Goal: Find specific page/section: Find specific page/section

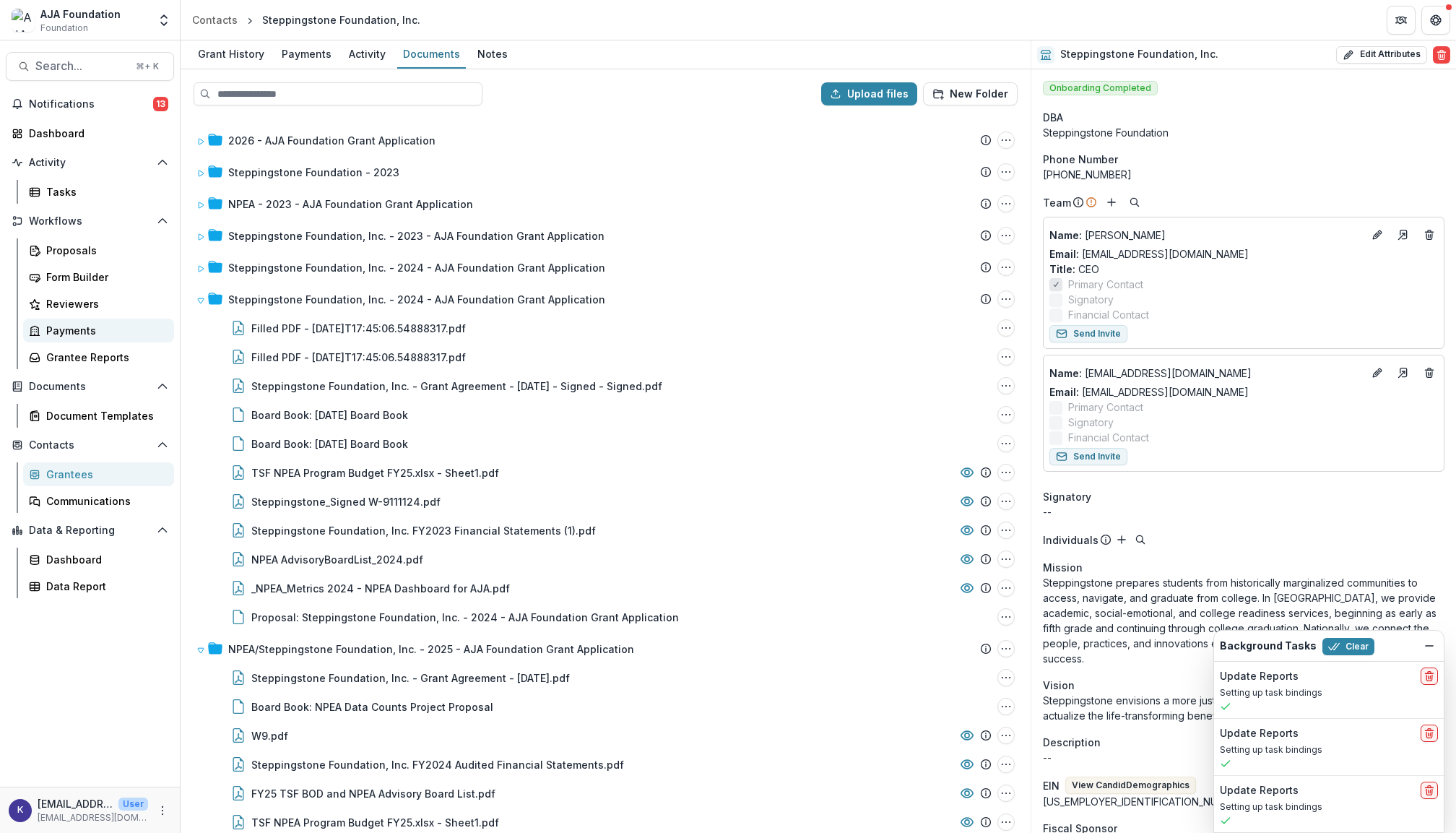
click at [90, 327] on div "Payments" at bounding box center [104, 330] width 116 height 15
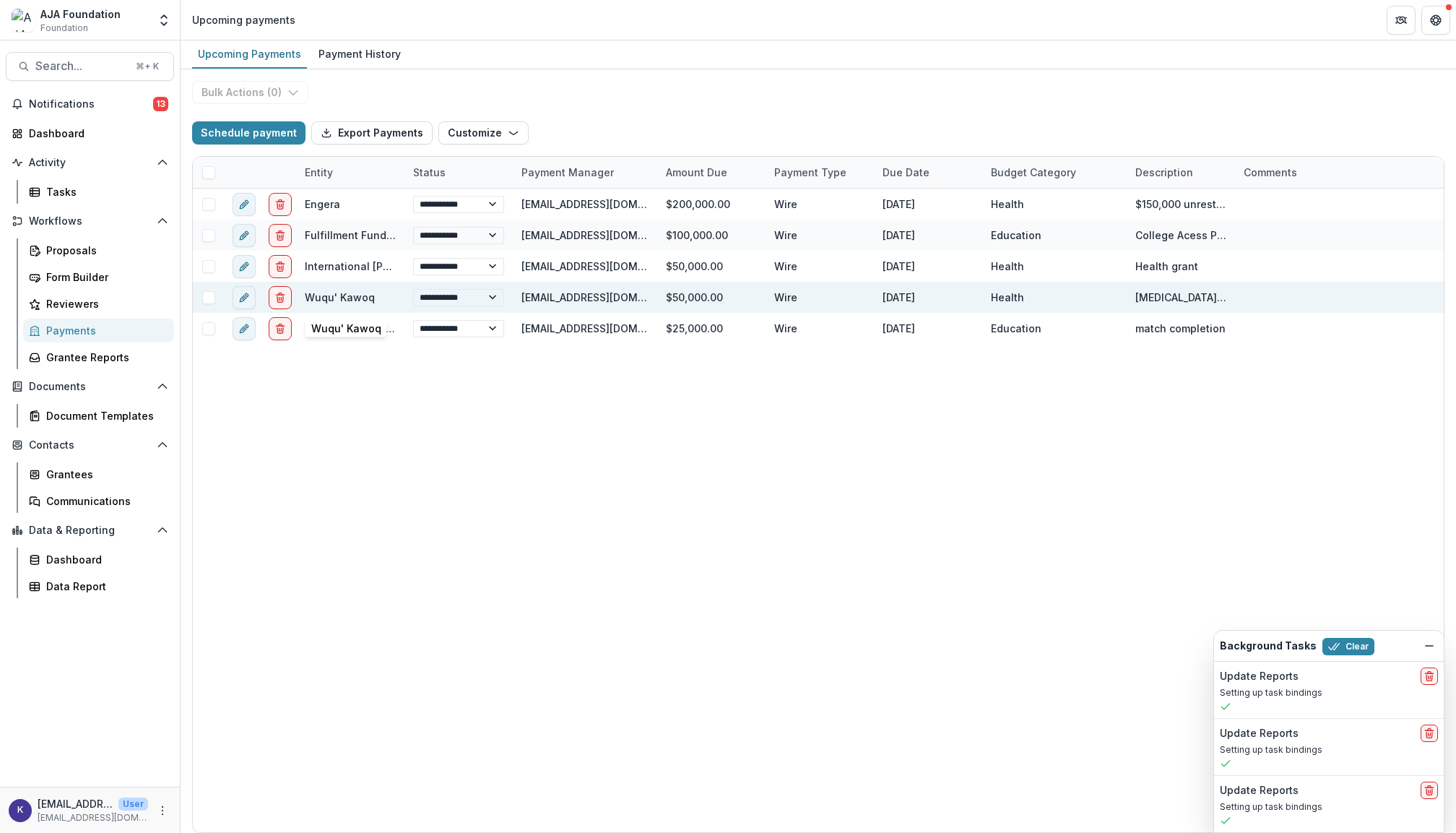
click at [347, 298] on link "Wuqu' Kawoq" at bounding box center [340, 297] width 70 height 12
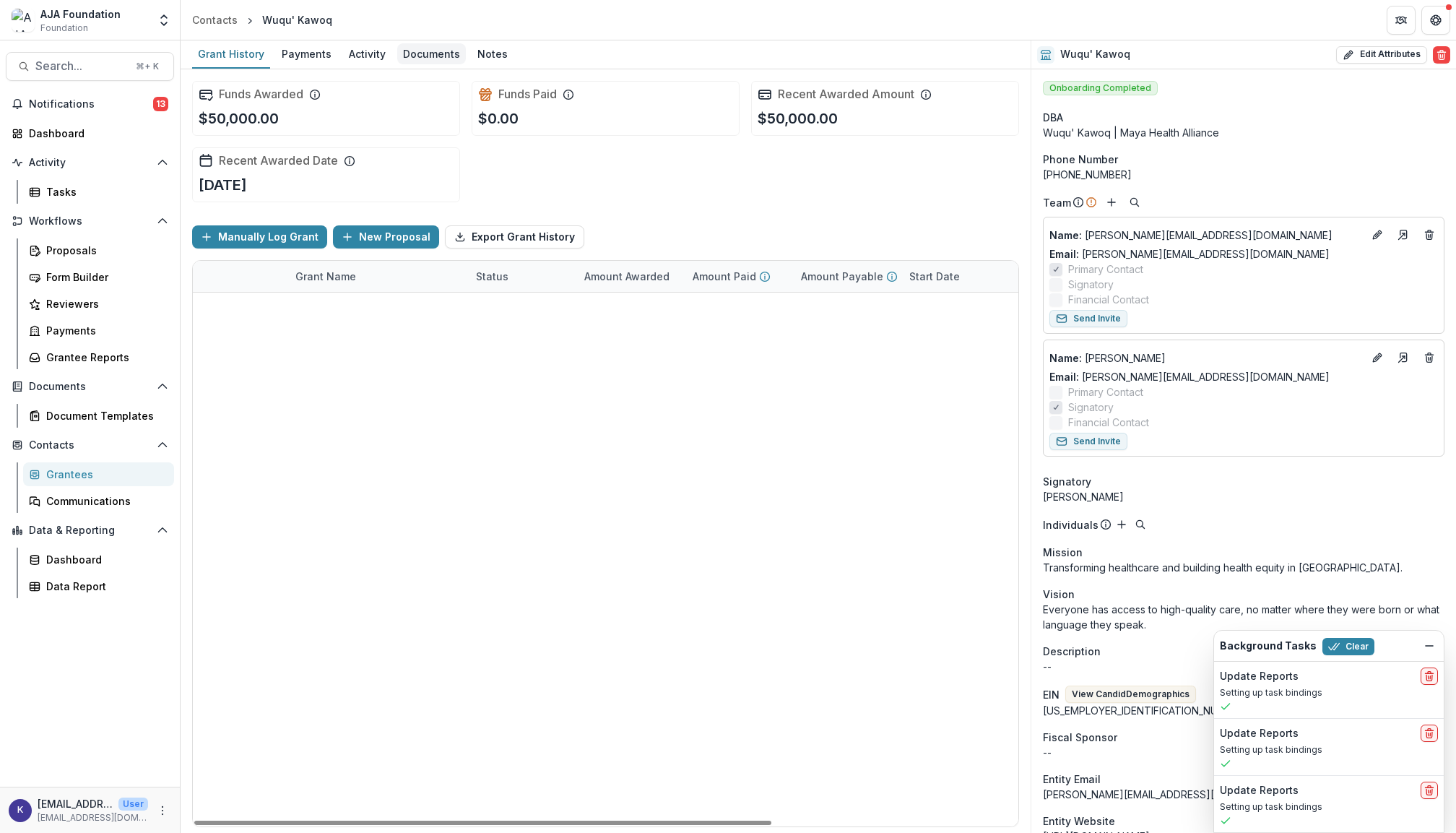
click at [423, 46] on div "Documents" at bounding box center [432, 54] width 69 height 21
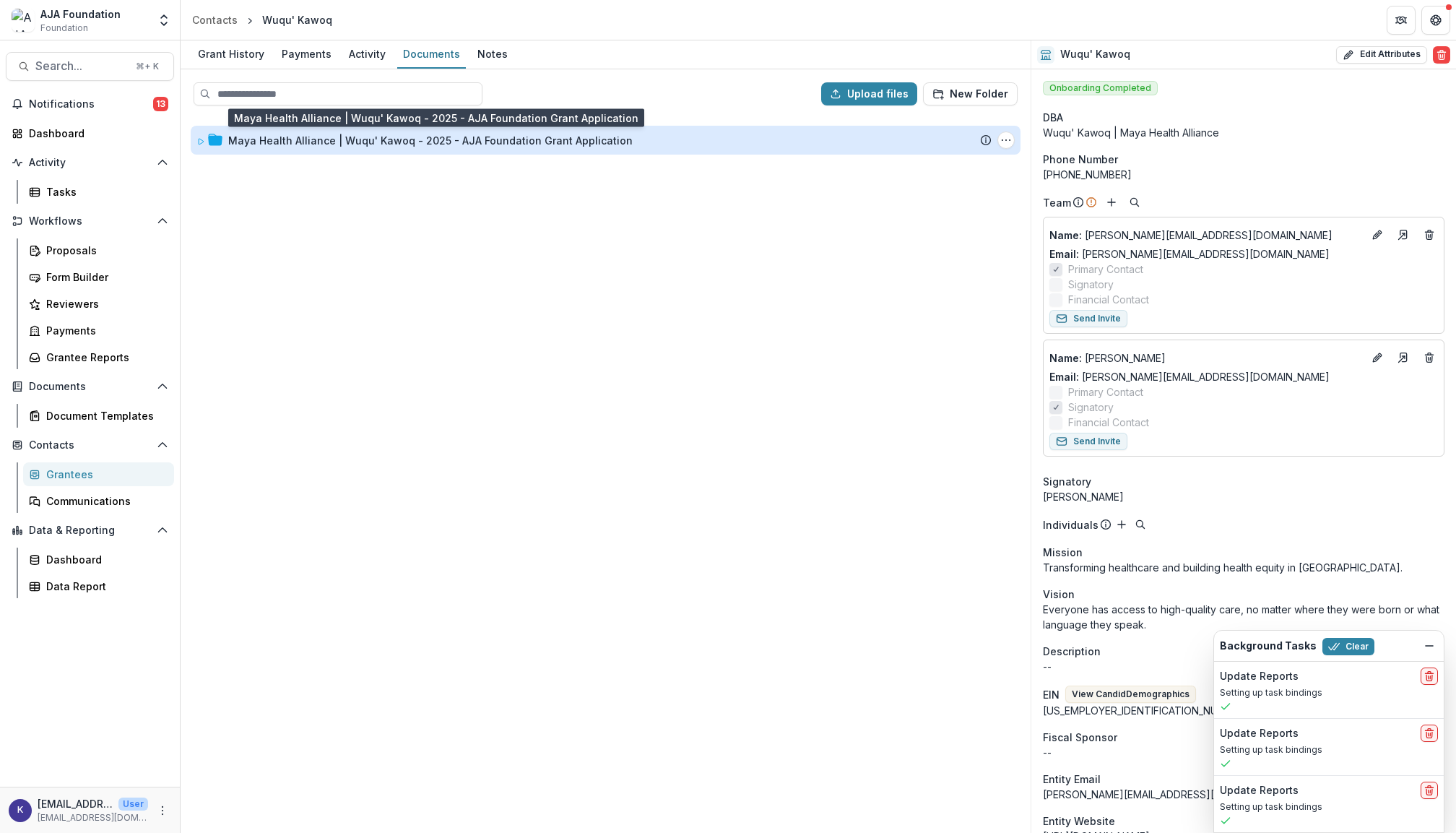
click at [472, 140] on div "Maya Health Alliance | Wuqu'​ Kawoq - 2025 - AJA Foundation Grant Application" at bounding box center [430, 141] width 405 height 15
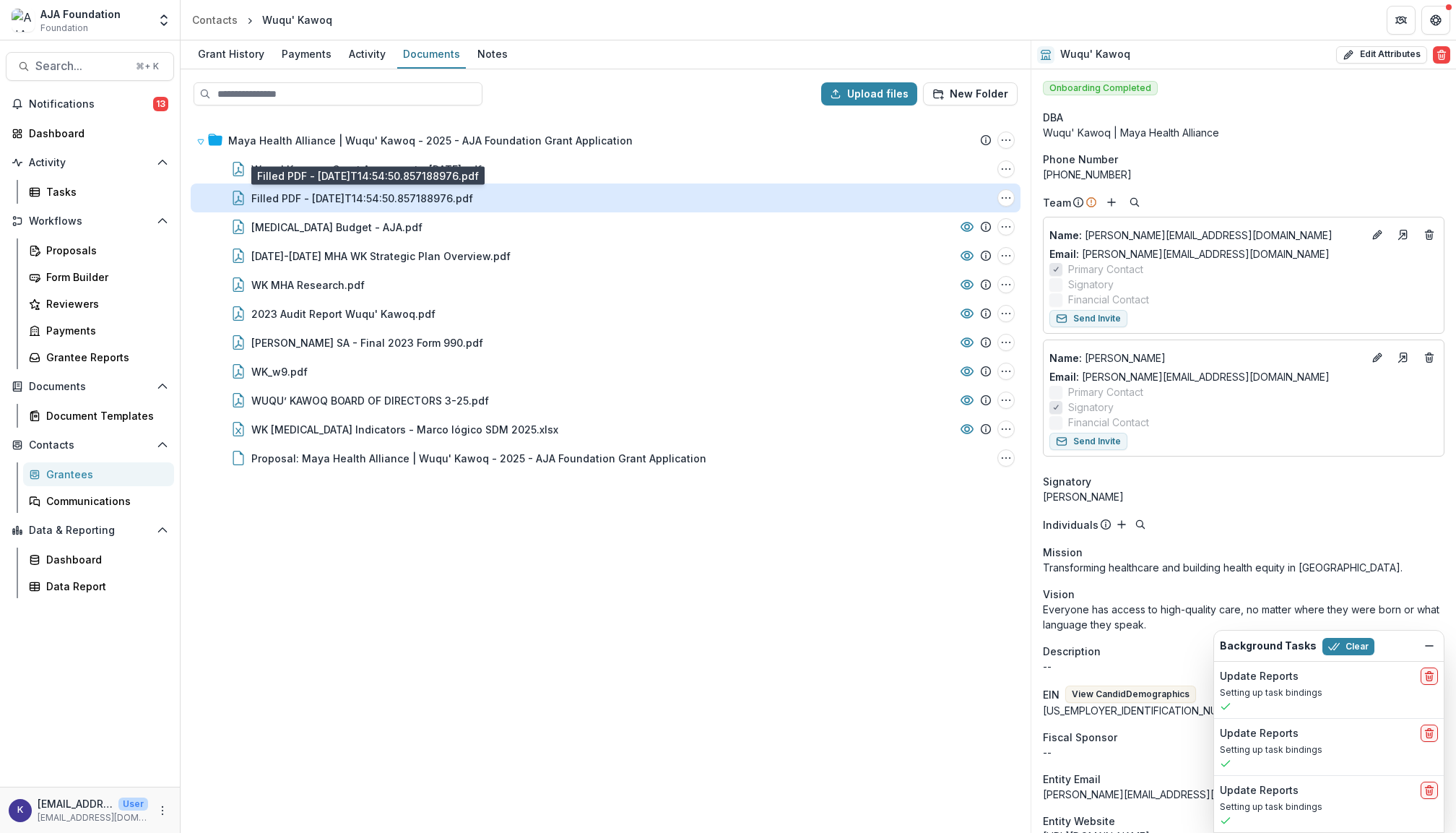
click at [419, 191] on div "Filled PDF - [DATE]T14:54:50.857188976.pdf" at bounding box center [363, 198] width 222 height 15
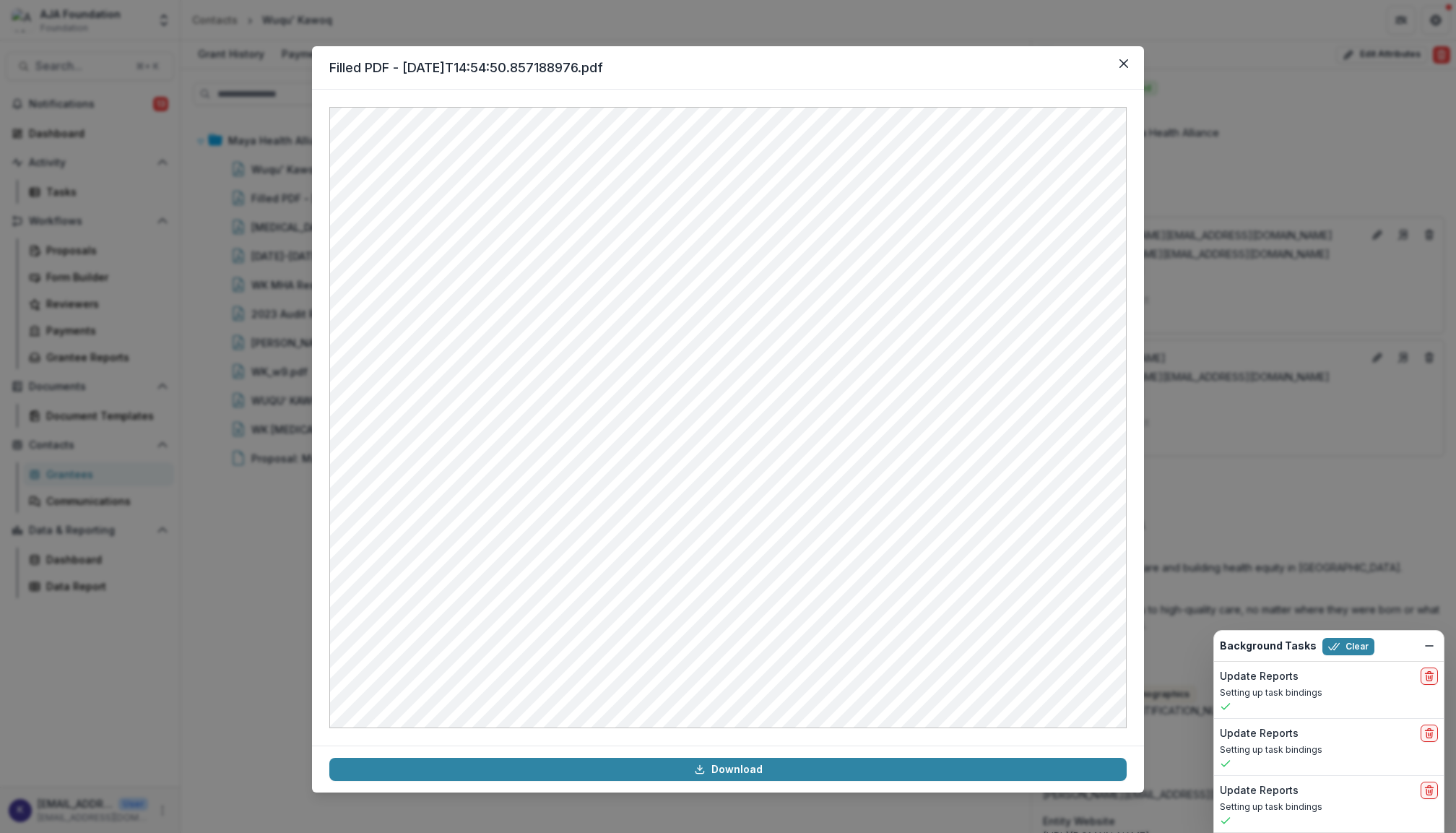
click at [239, 459] on div "Filled PDF - [DATE]T14:54:50.857188976.pdf Download" at bounding box center [728, 416] width 1456 height 833
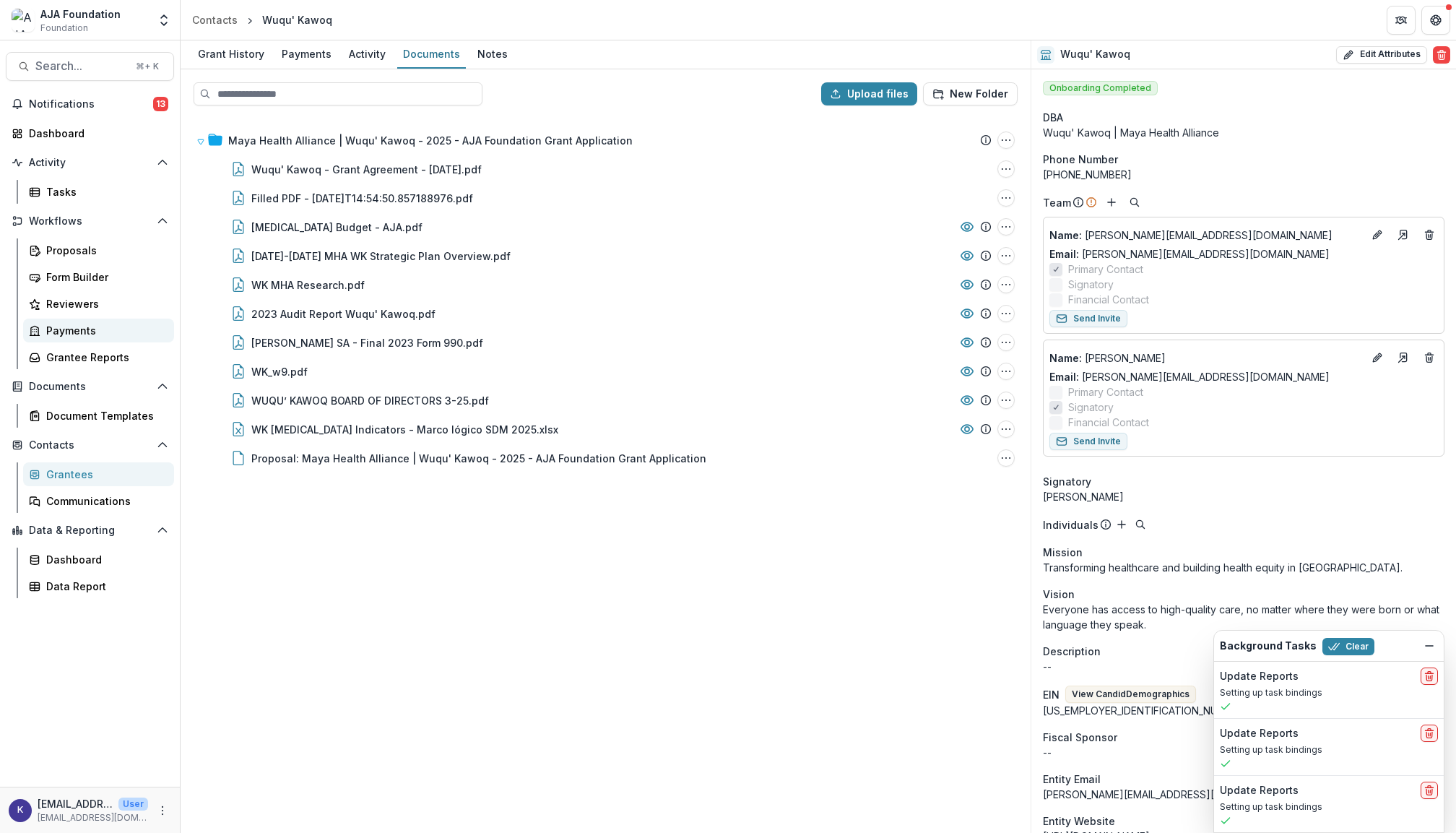
click at [70, 324] on div "Payments" at bounding box center [104, 330] width 116 height 15
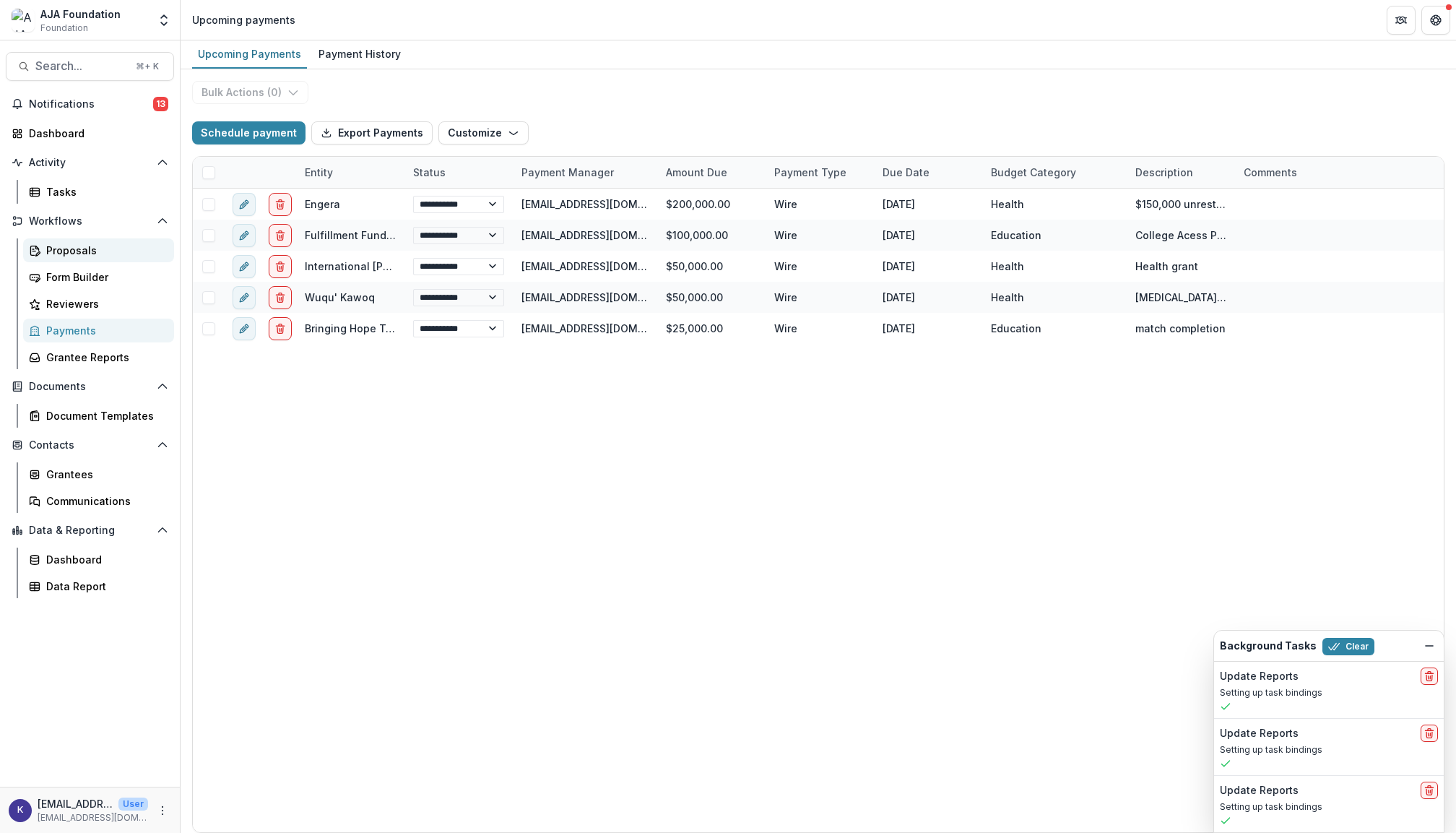
click at [105, 257] on link "Proposals" at bounding box center [98, 250] width 151 height 24
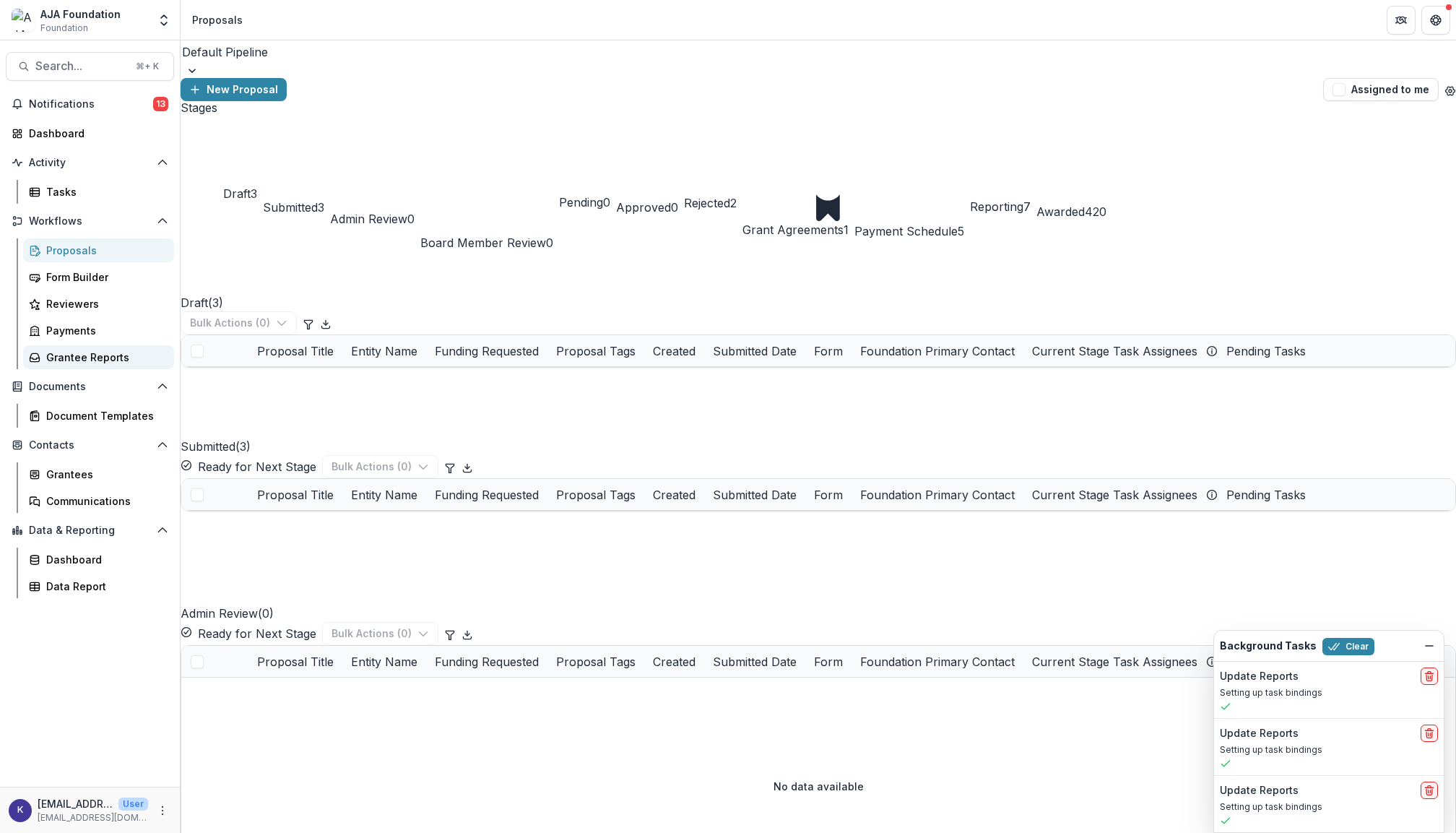
click at [106, 361] on link "Grantee Reports" at bounding box center [98, 356] width 151 height 24
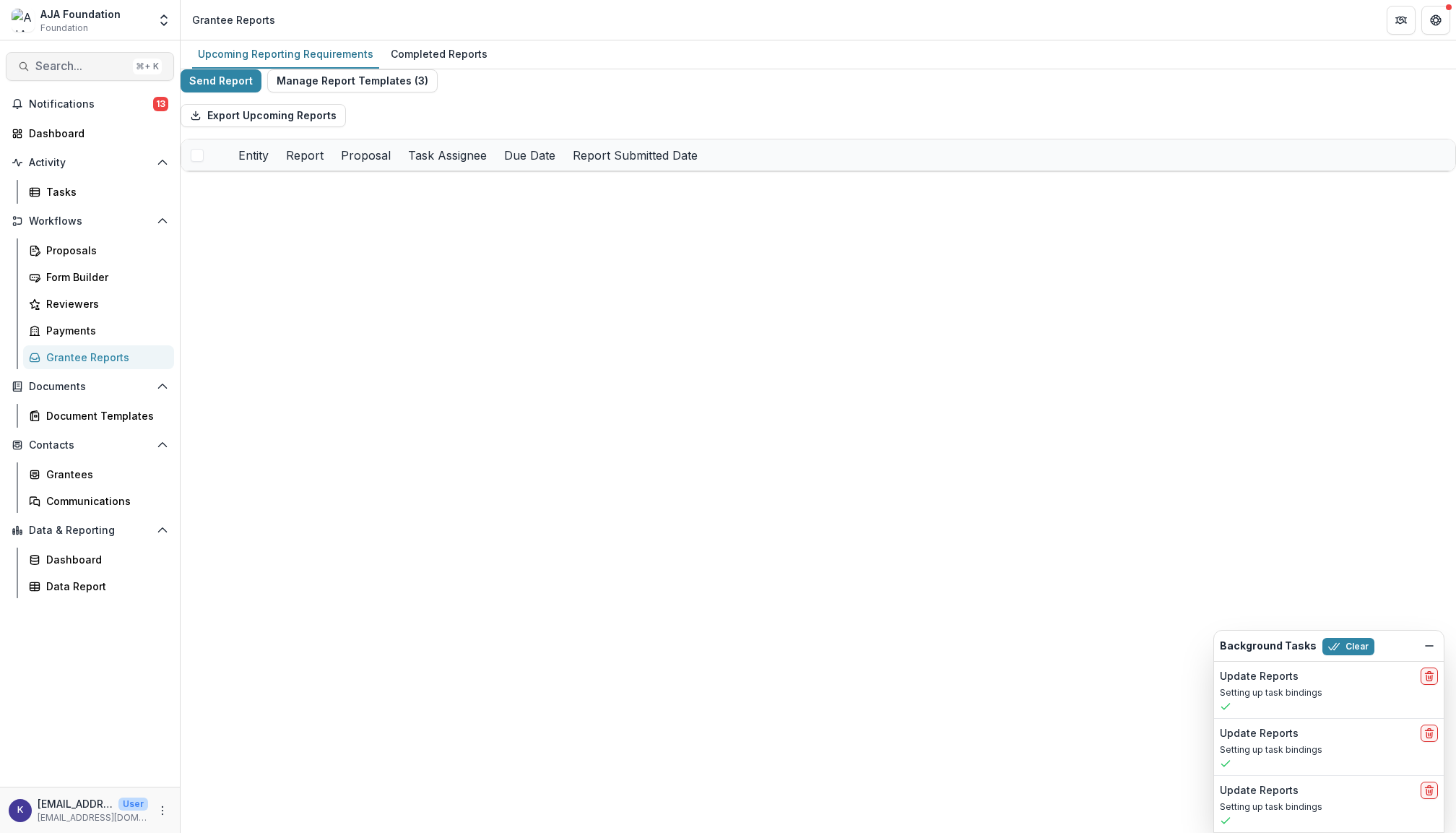
click at [101, 63] on span "Search..." at bounding box center [81, 66] width 92 height 14
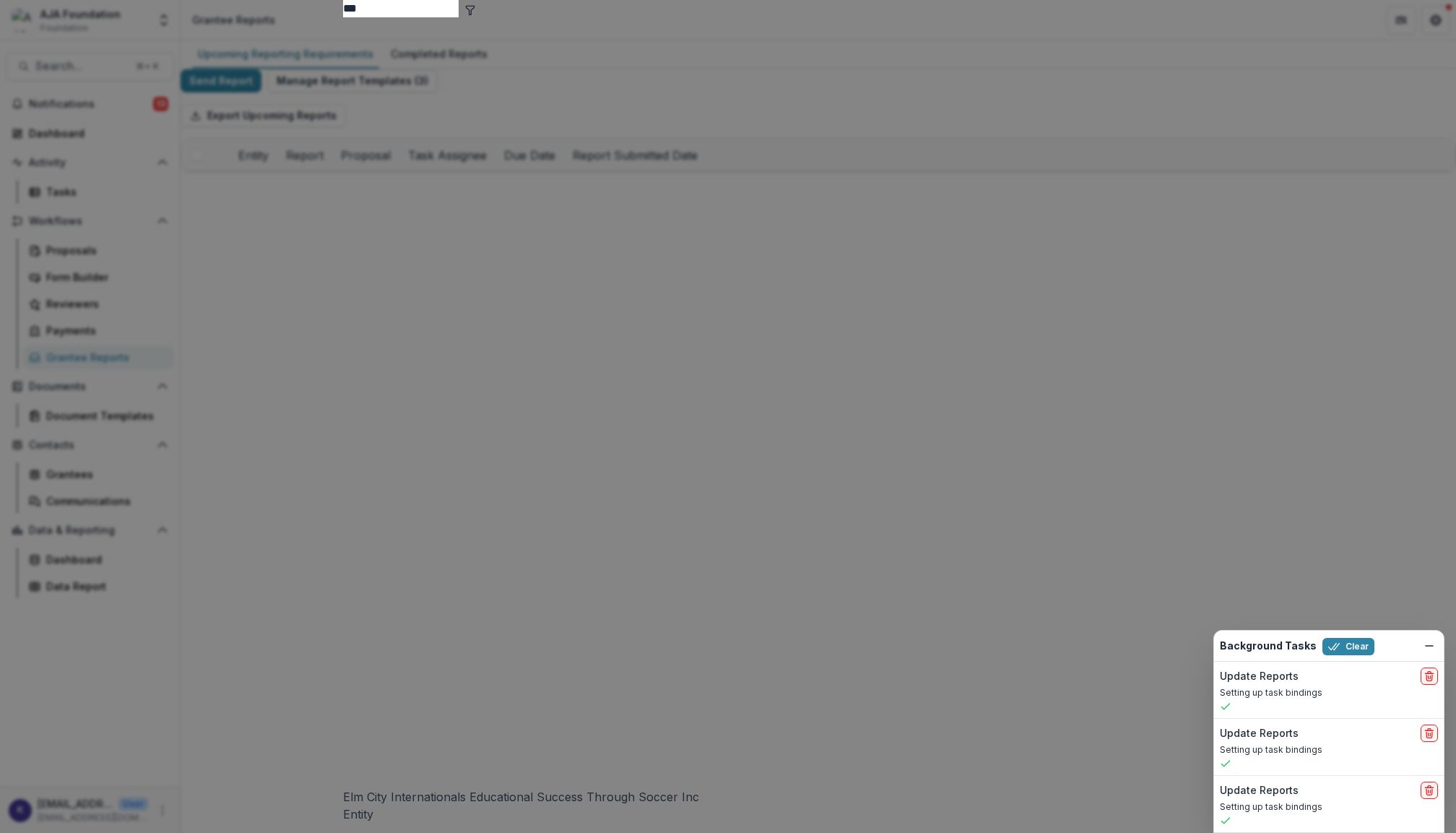
type input "***"
click at [533, 788] on div "Elm City Internationals Educational Success Through Soccer Inc" at bounding box center [728, 796] width 770 height 18
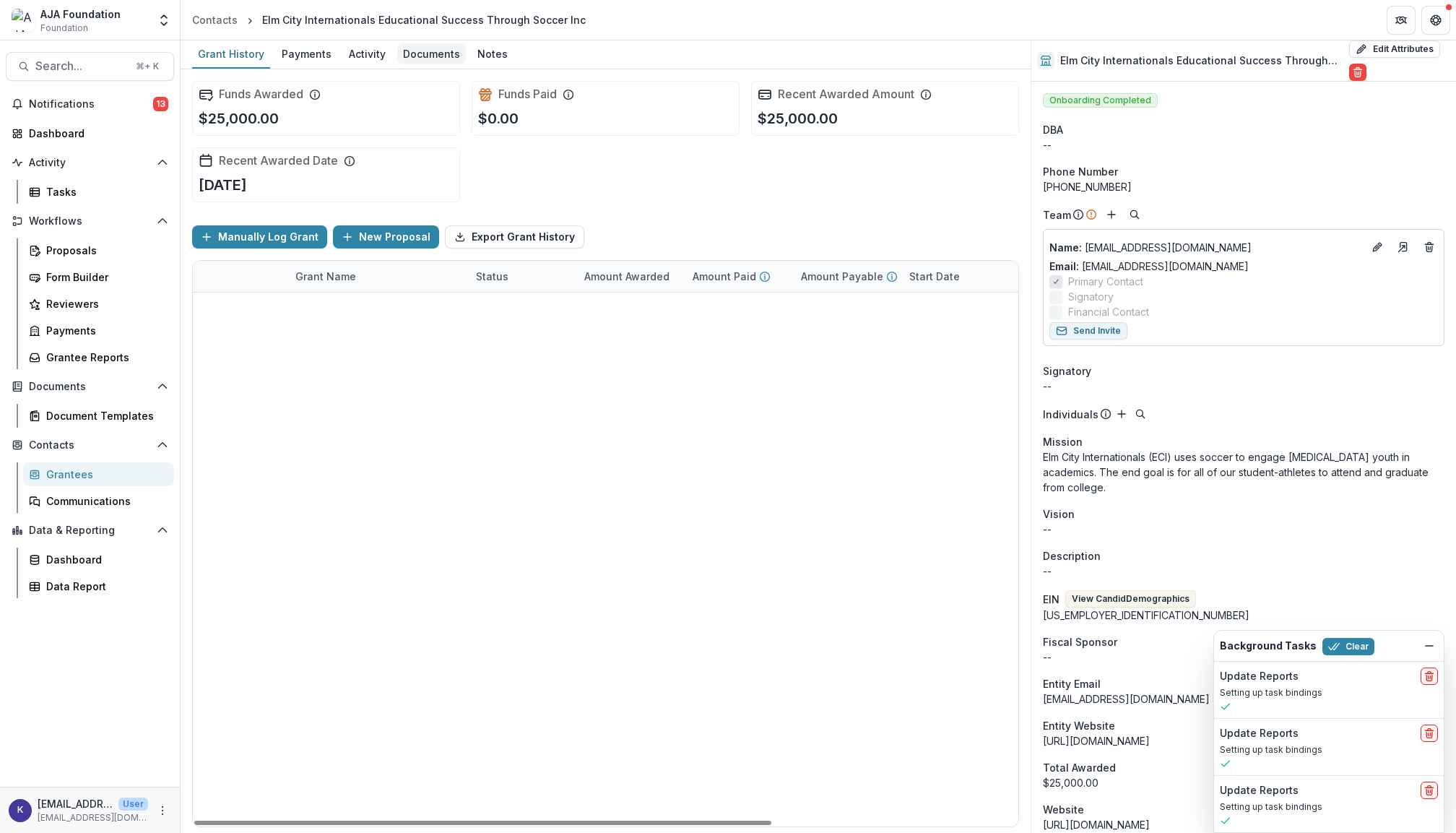
click at [428, 62] on div "Documents" at bounding box center [432, 54] width 69 height 21
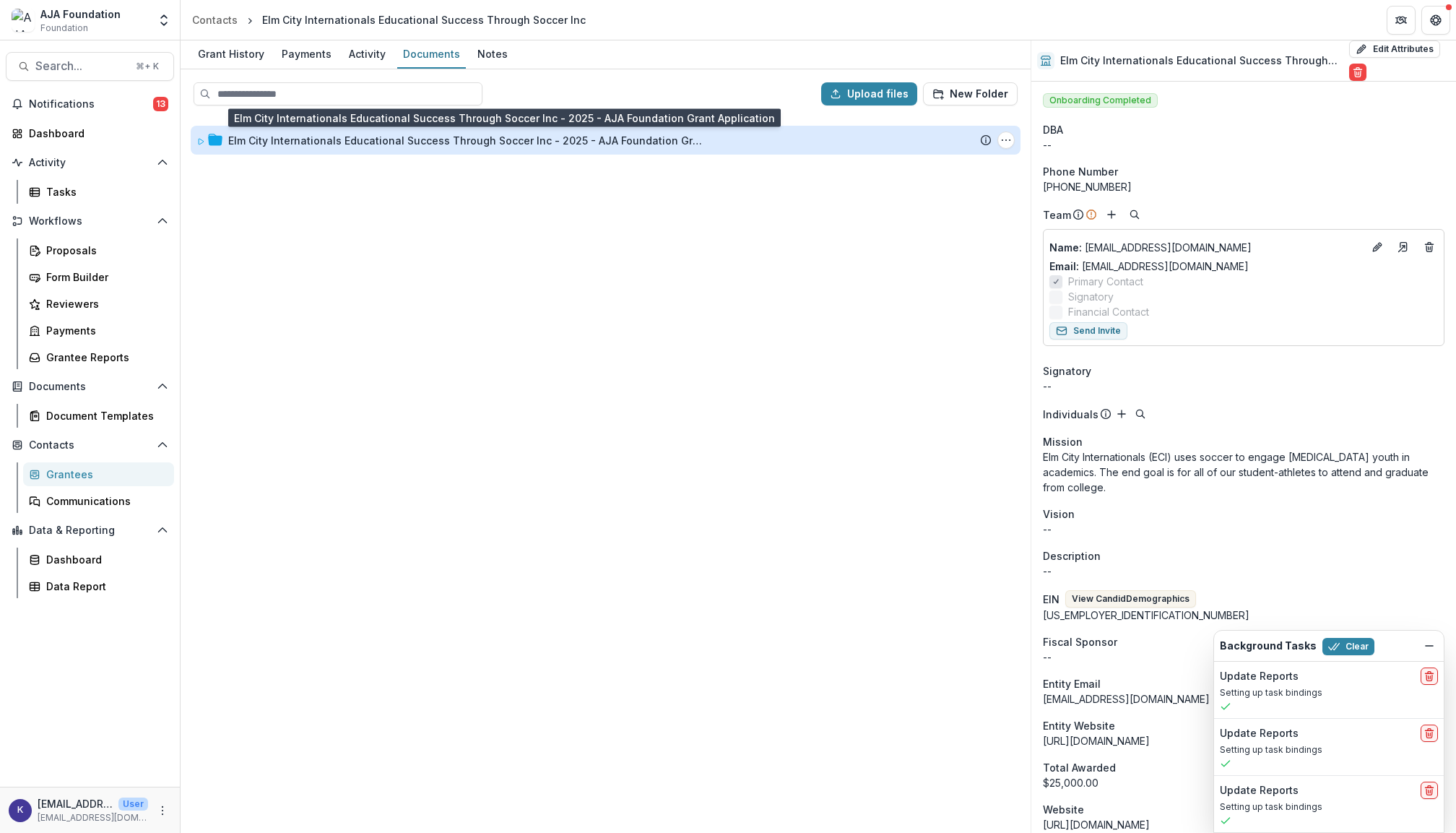
click at [422, 142] on div "Elm City Internationals Educational Success Through Soccer Inc - 2025 - AJA Fou…" at bounding box center [466, 141] width 477 height 15
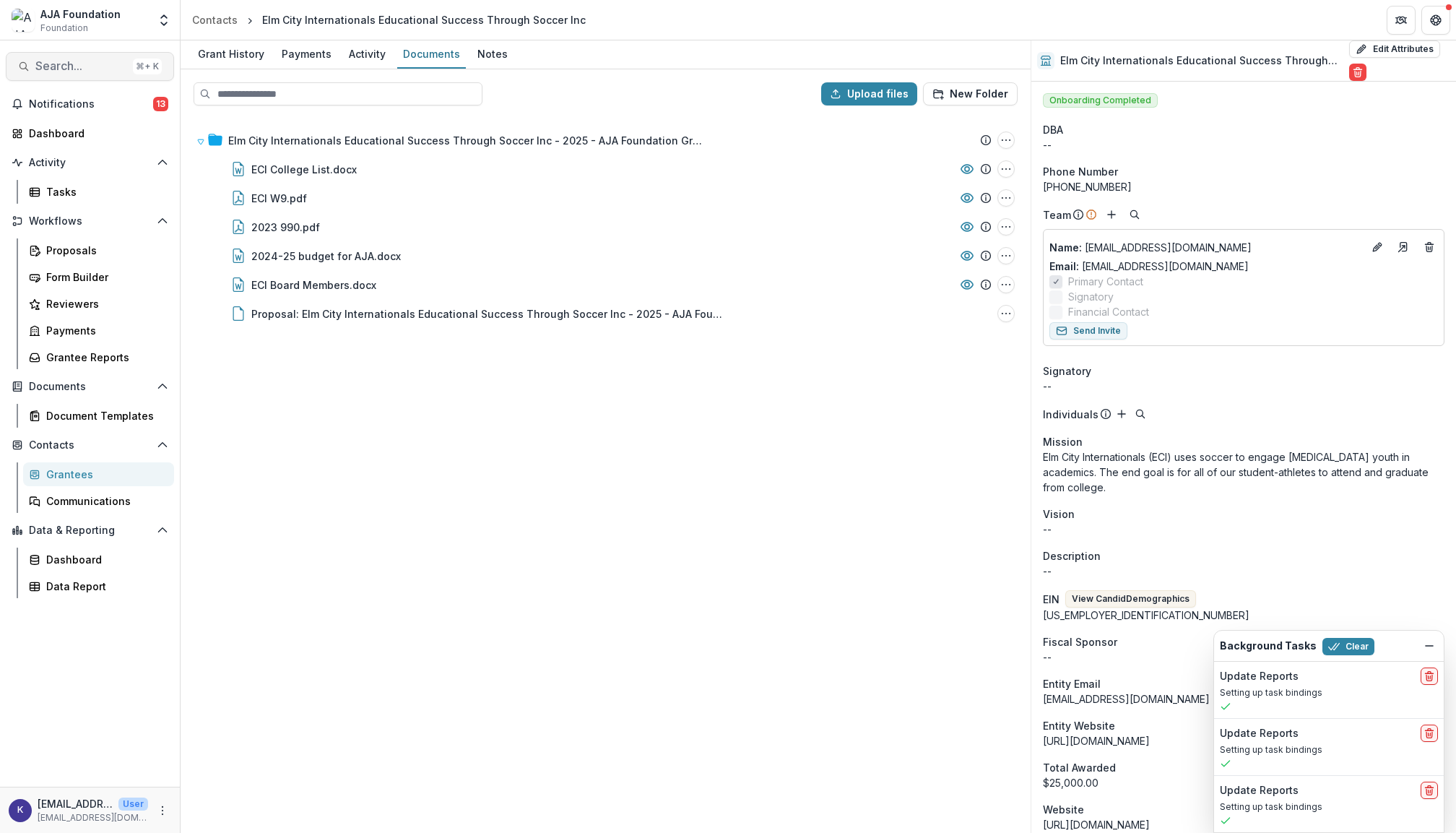
click at [94, 70] on span "Search..." at bounding box center [81, 66] width 92 height 14
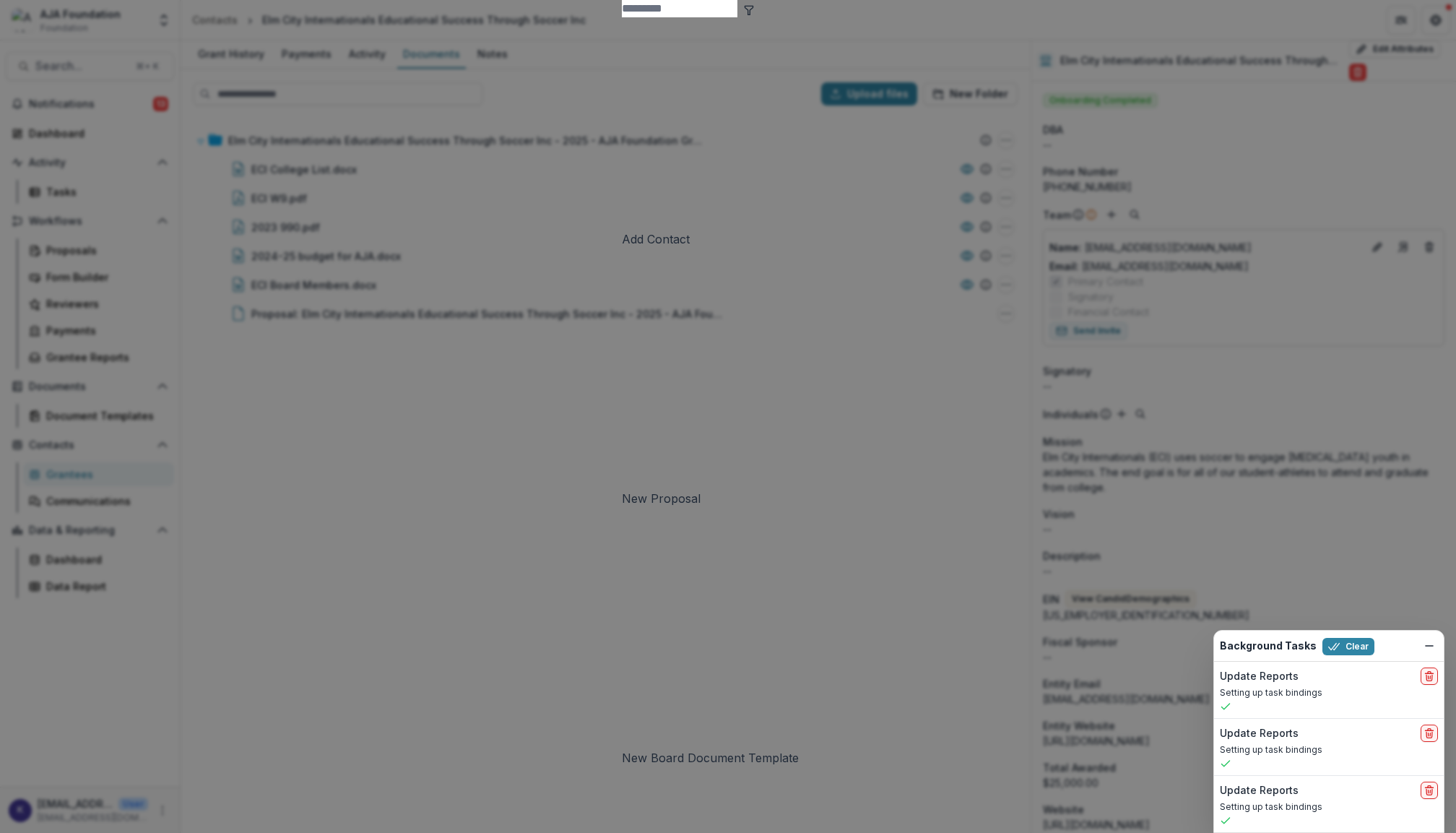
click at [470, 636] on div "Add Contact New Proposal New Board Document Template New Collection Get Help Us…" at bounding box center [728, 416] width 1456 height 833
